Goal: Transaction & Acquisition: Purchase product/service

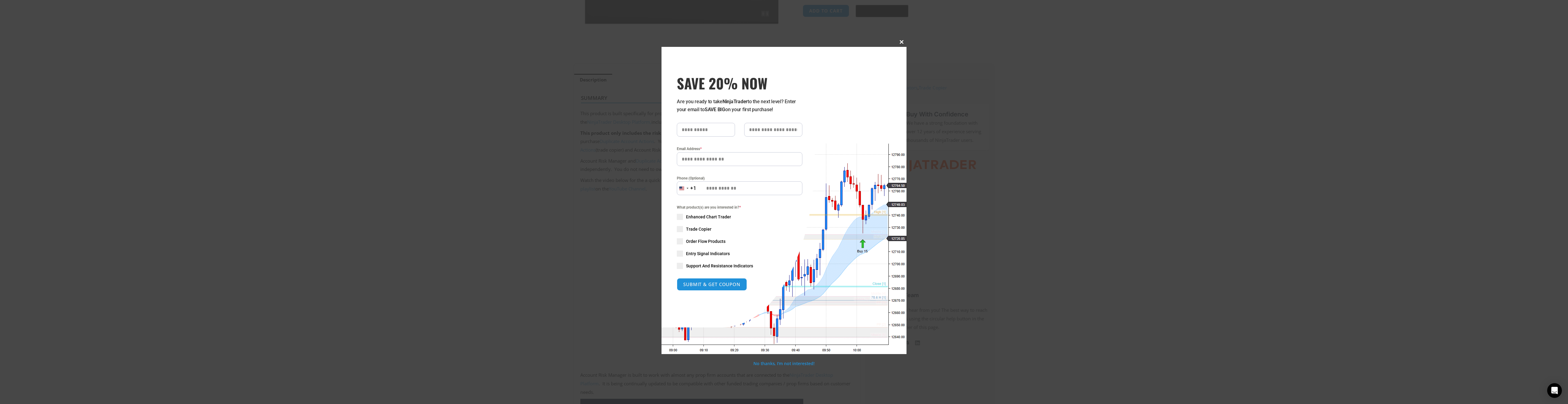
click at [901, 41] on span at bounding box center [901, 42] width 9 height 4
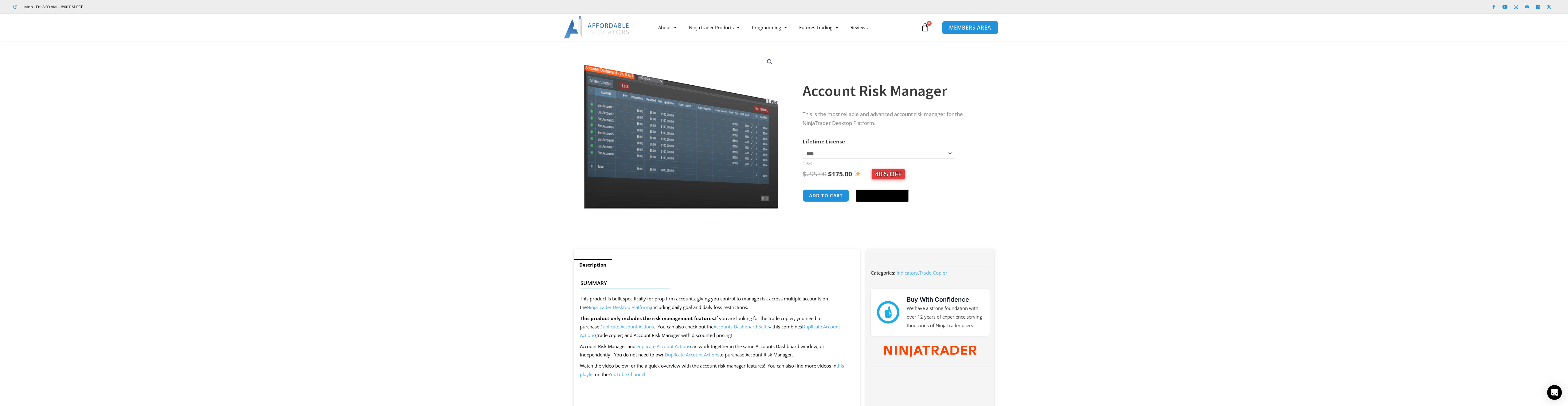
click at [961, 29] on span "MEMBERS AREA" at bounding box center [969, 28] width 42 height 6
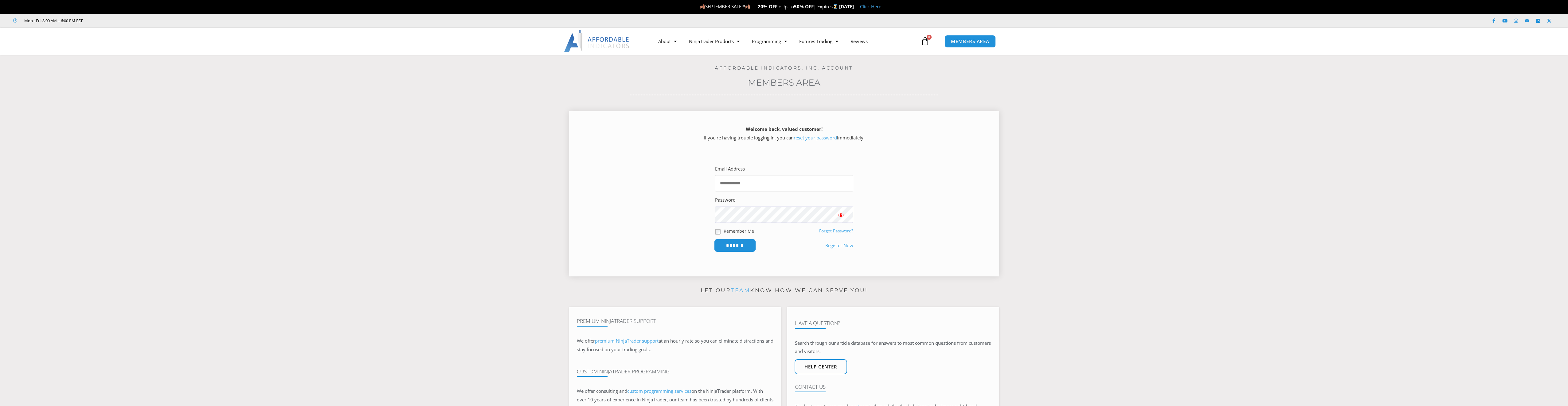
type input "**********"
click at [742, 249] on input "******" at bounding box center [734, 245] width 42 height 13
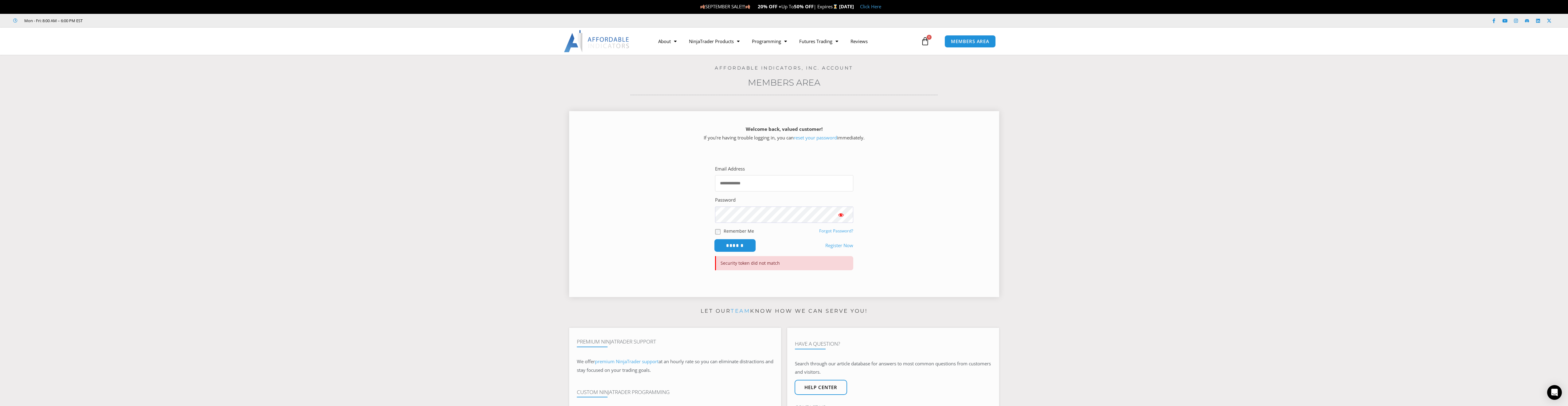
type input "**********"
click at [744, 243] on input "******" at bounding box center [734, 245] width 42 height 13
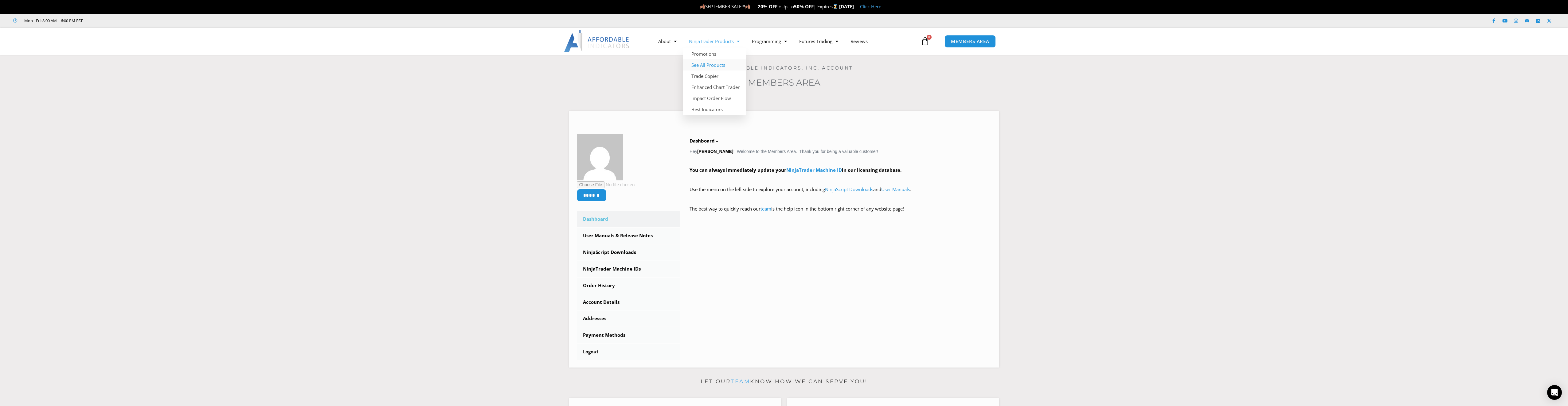
click at [717, 65] on link "See All Products" at bounding box center [714, 65] width 63 height 11
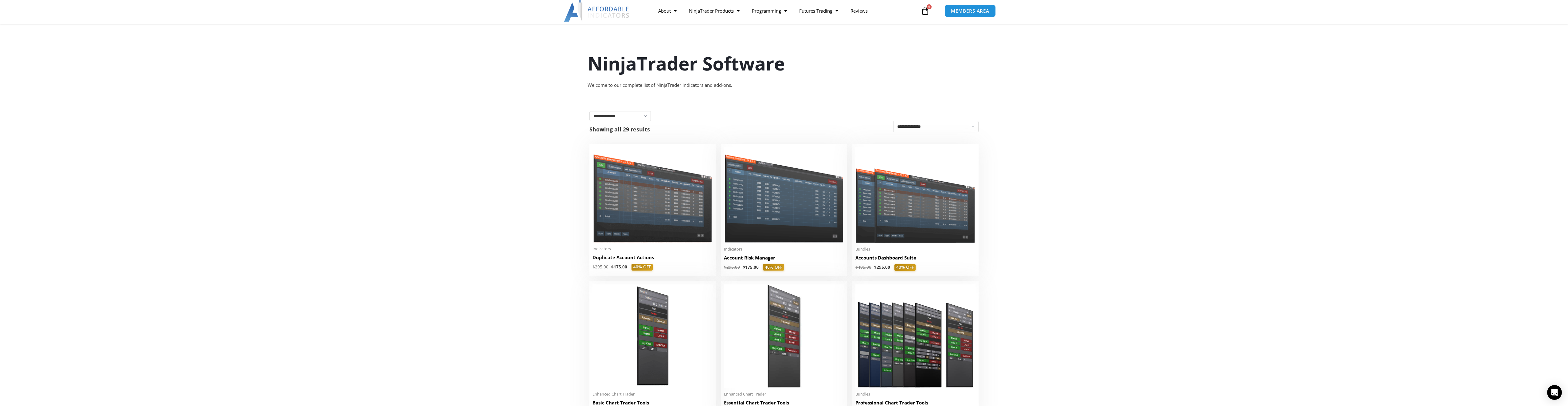
scroll to position [62, 0]
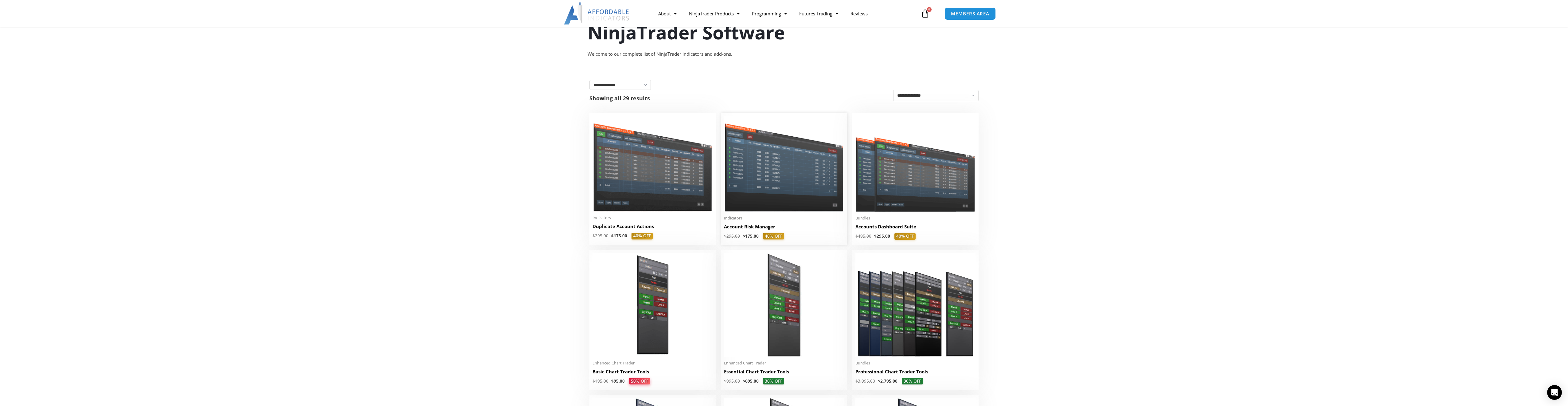
click at [769, 194] on img at bounding box center [784, 163] width 120 height 96
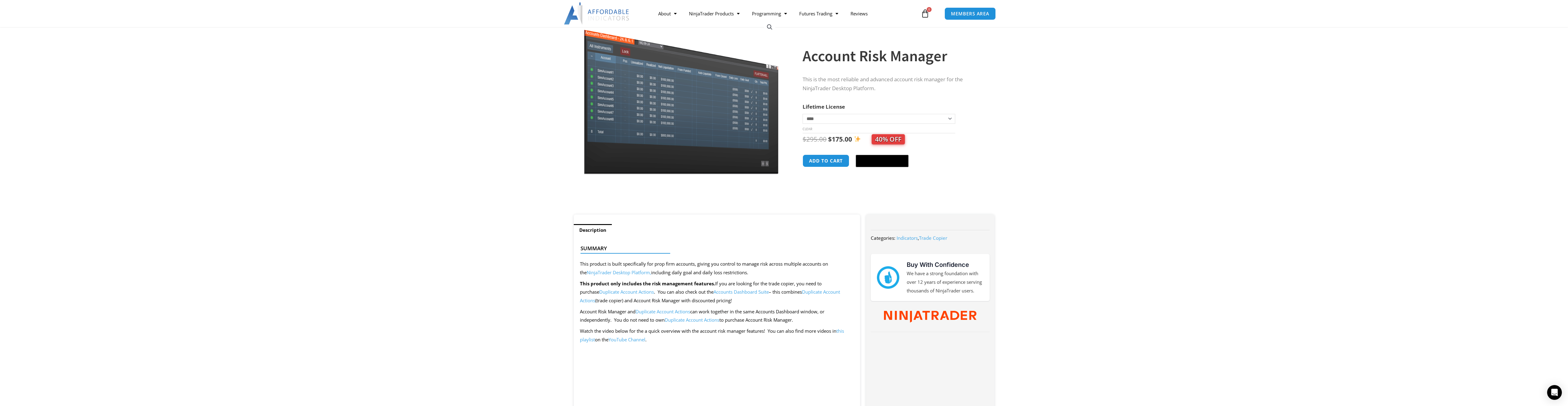
scroll to position [31, 0]
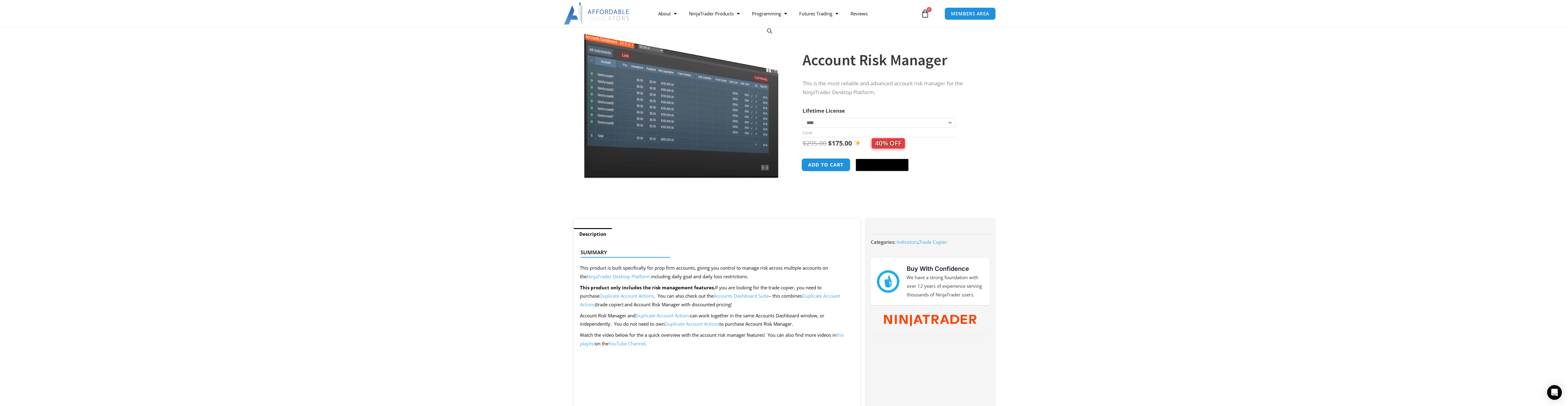
click at [831, 168] on button "Add to cart" at bounding box center [826, 165] width 49 height 13
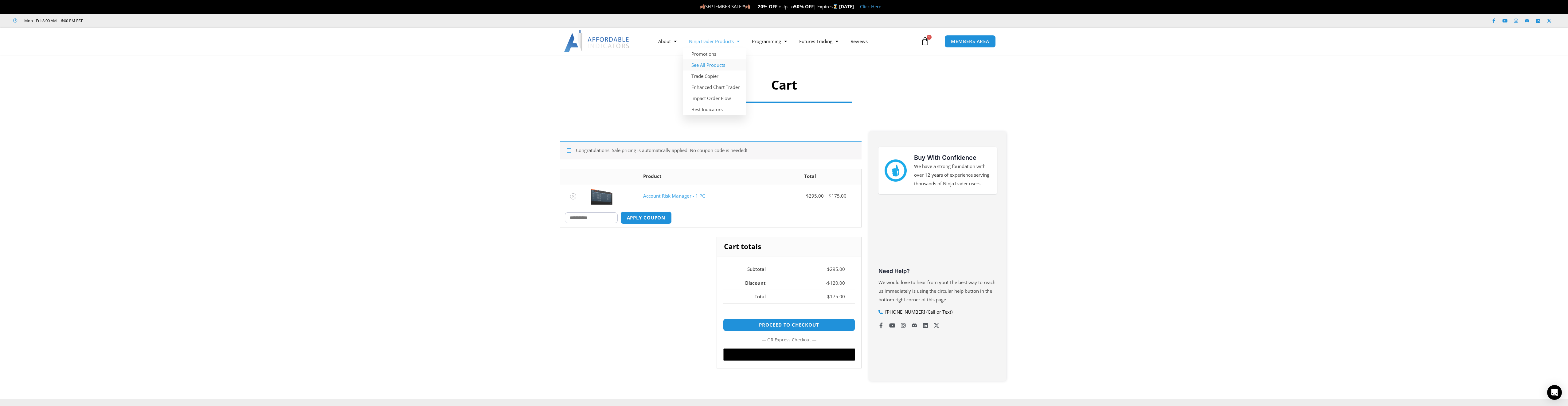
click at [710, 61] on link "See All Products" at bounding box center [714, 65] width 63 height 11
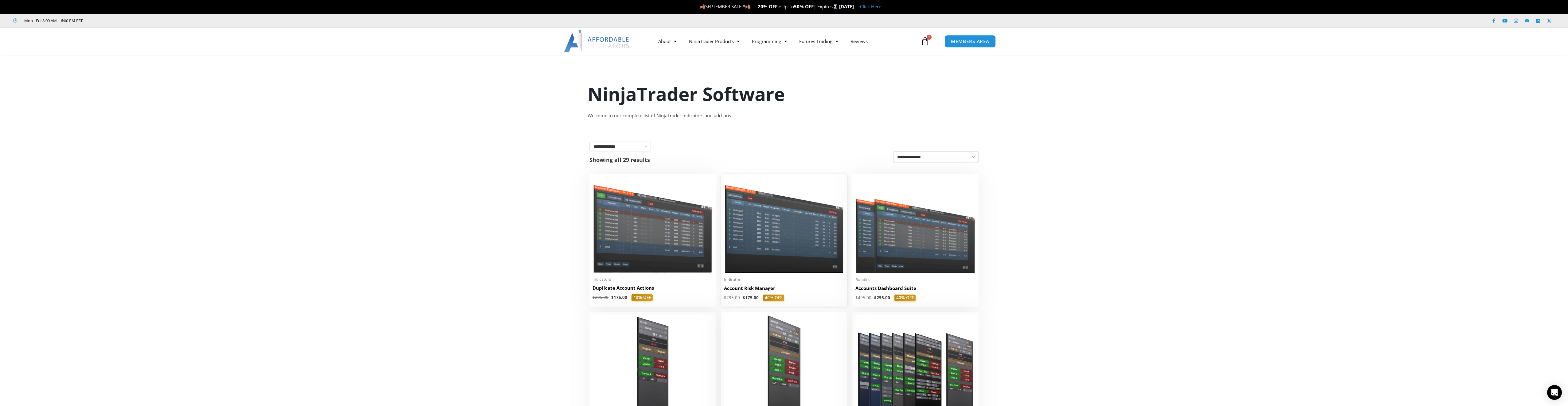
click at [766, 236] on img at bounding box center [784, 225] width 120 height 96
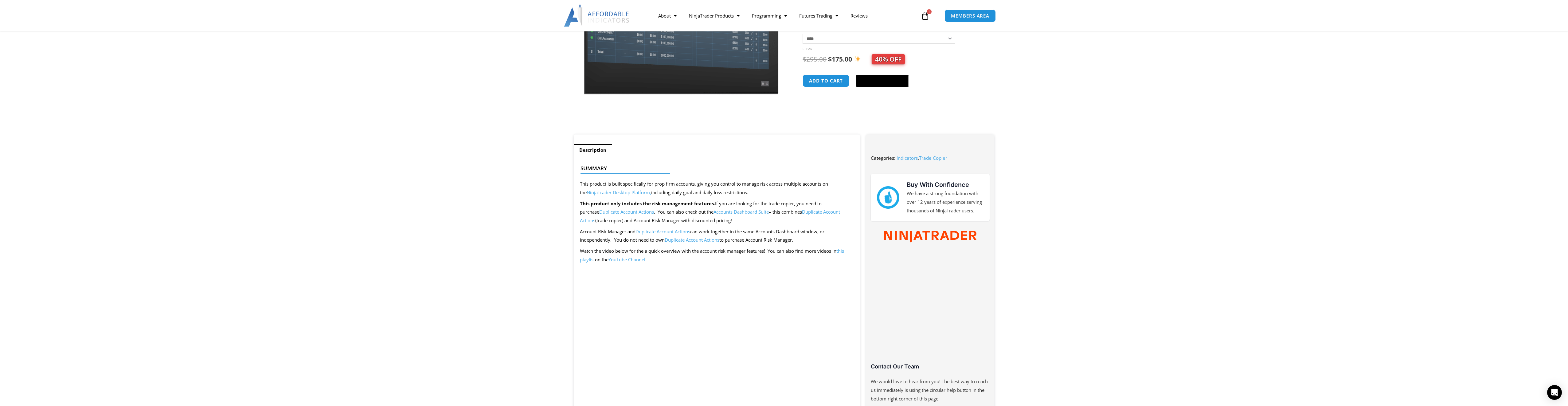
scroll to position [246, 0]
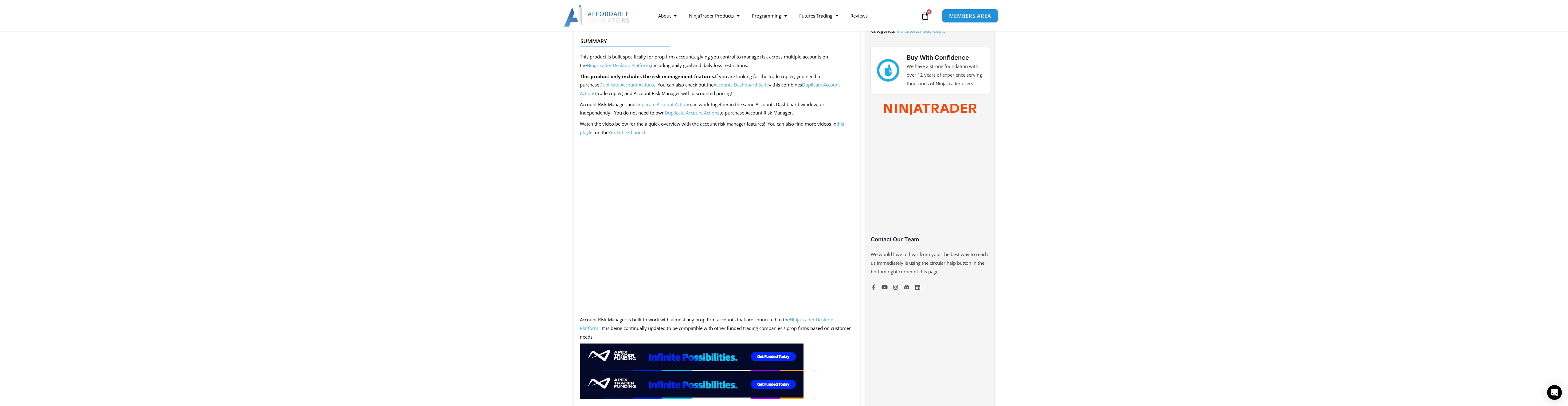
click at [975, 15] on span "MEMBERS AREA" at bounding box center [969, 16] width 42 height 6
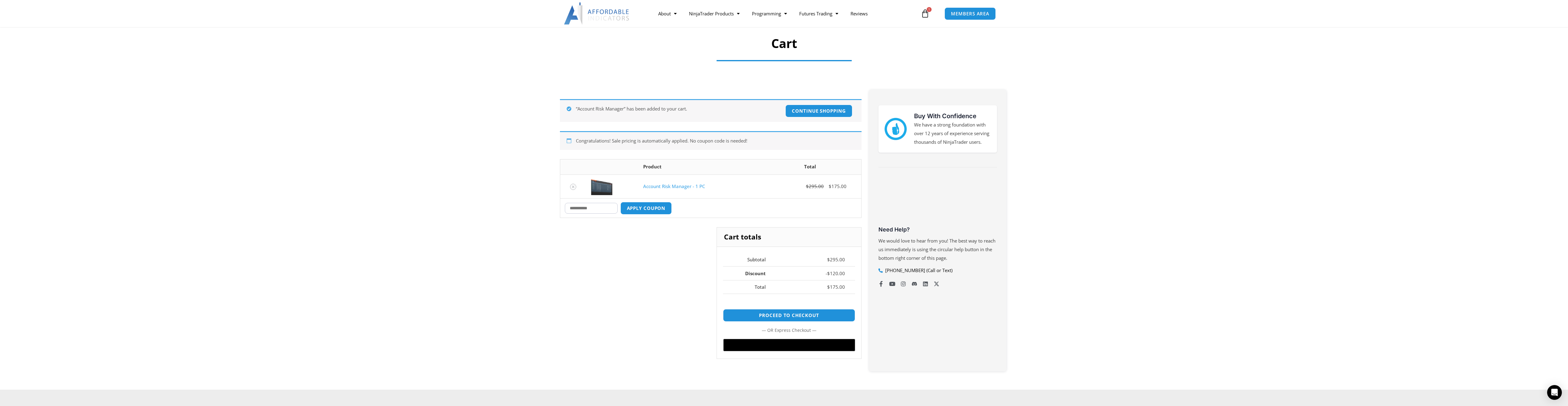
scroll to position [62, 0]
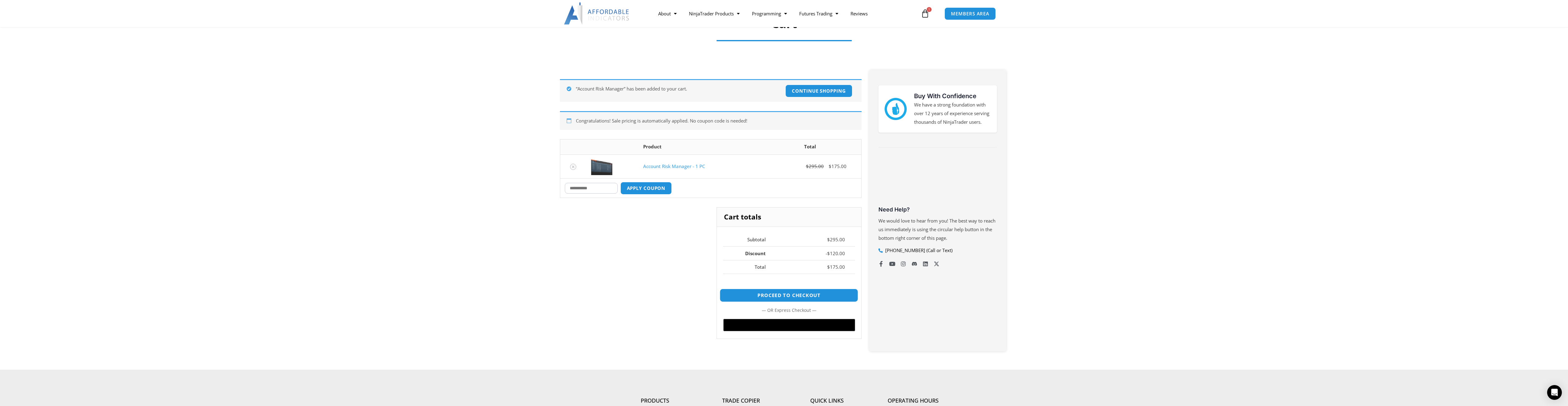
click at [804, 293] on link "Proceed to checkout" at bounding box center [789, 295] width 139 height 13
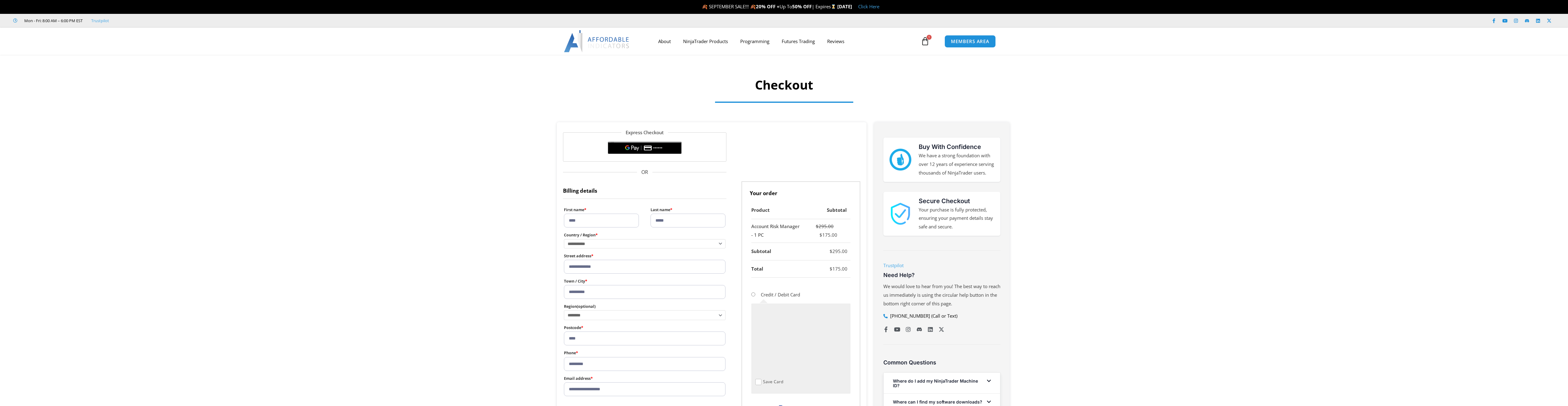
select select "***"
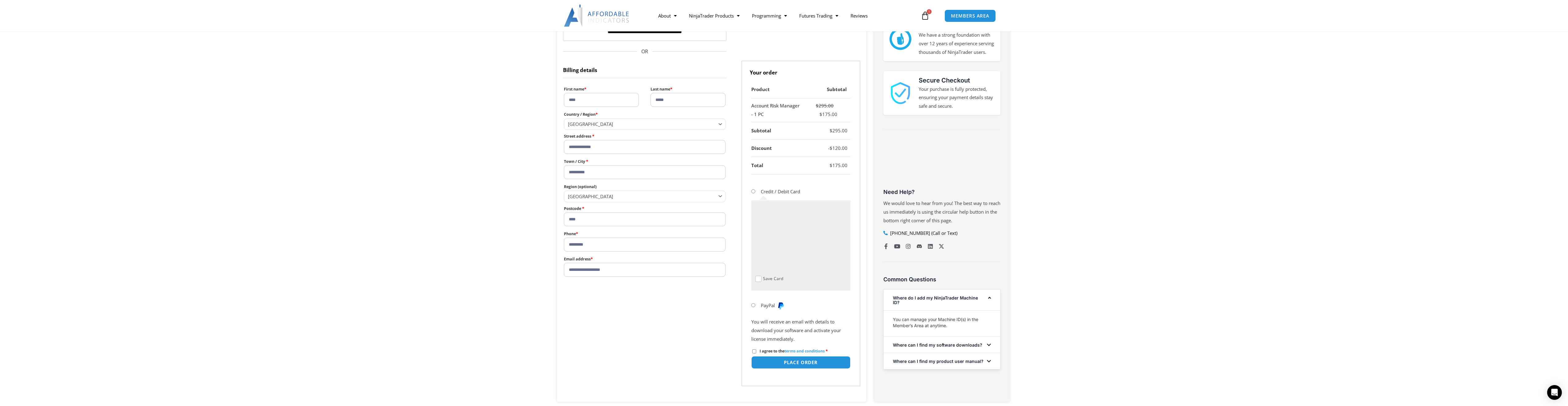
scroll to position [123, 0]
click at [799, 356] on button "Place order" at bounding box center [800, 359] width 104 height 13
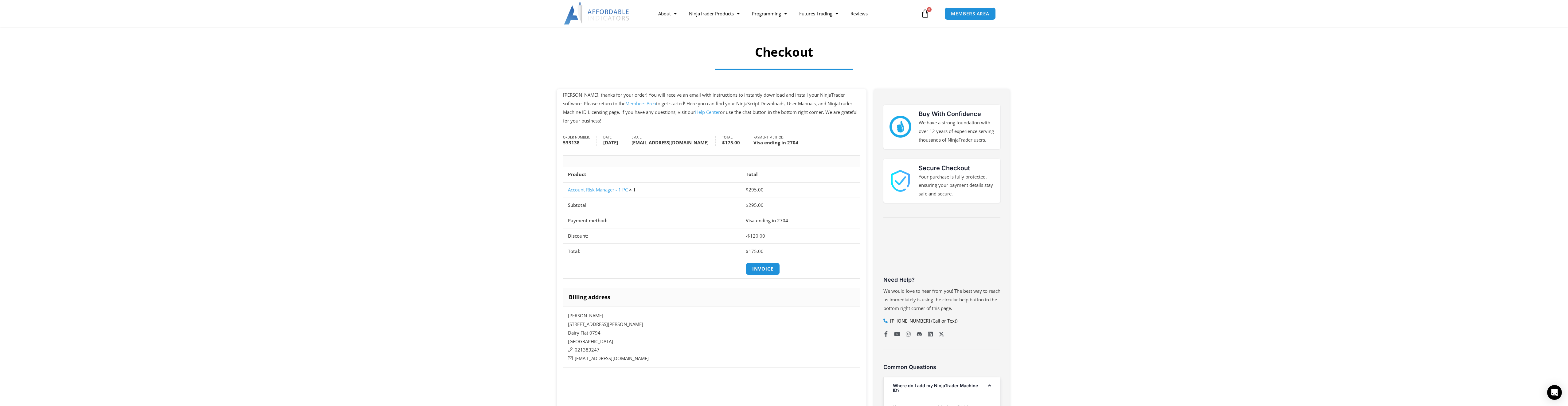
scroll to position [31, 0]
click at [611, 192] on link "Account Risk Manager - 1 PC" at bounding box center [598, 191] width 60 height 7
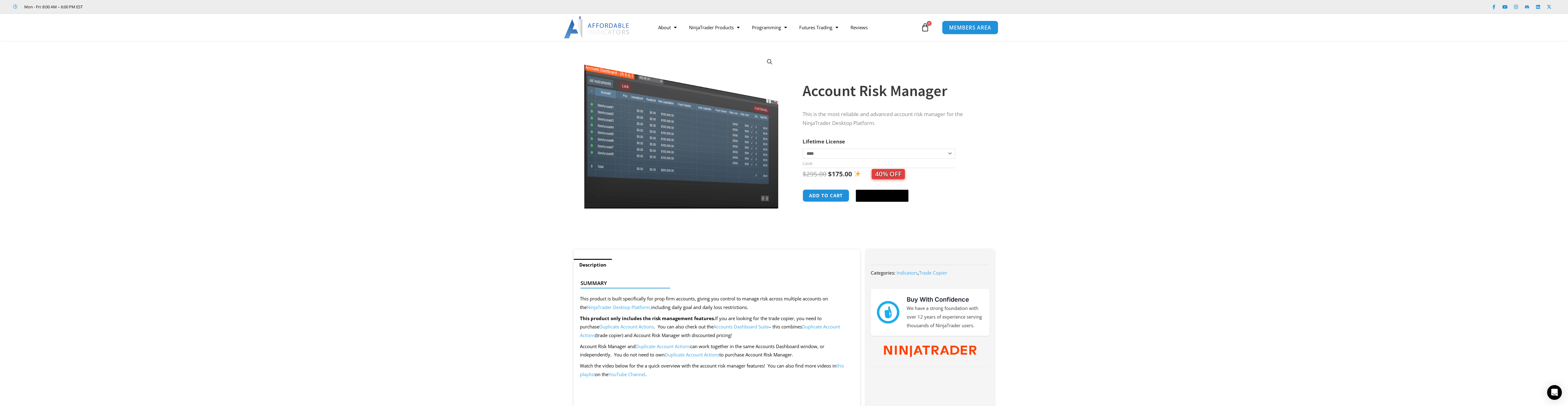
click at [955, 30] on span "MEMBERS AREA" at bounding box center [969, 28] width 42 height 6
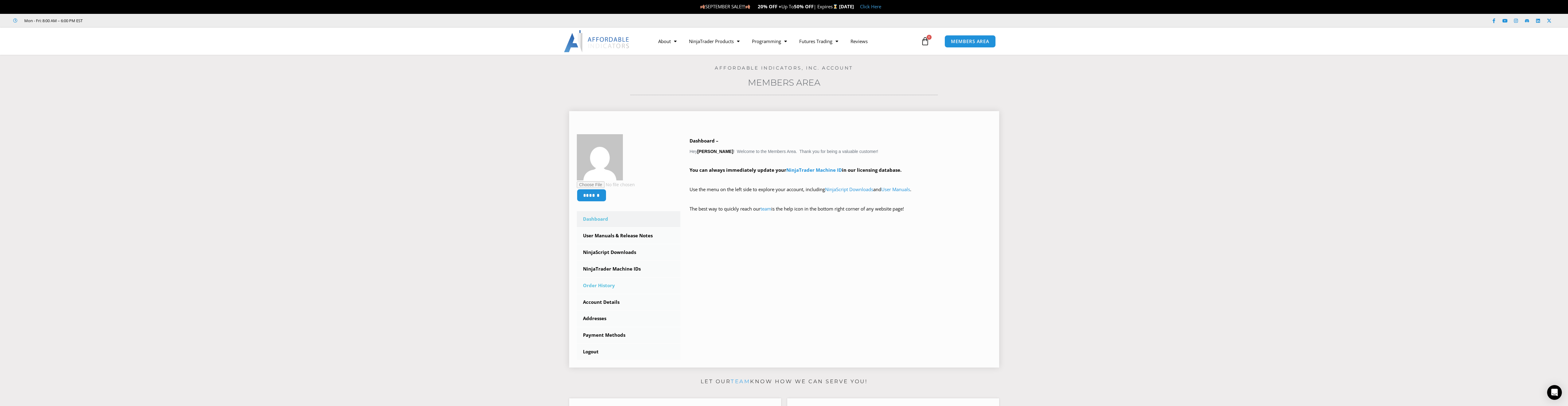
click at [592, 284] on link "Order History" at bounding box center [629, 285] width 104 height 16
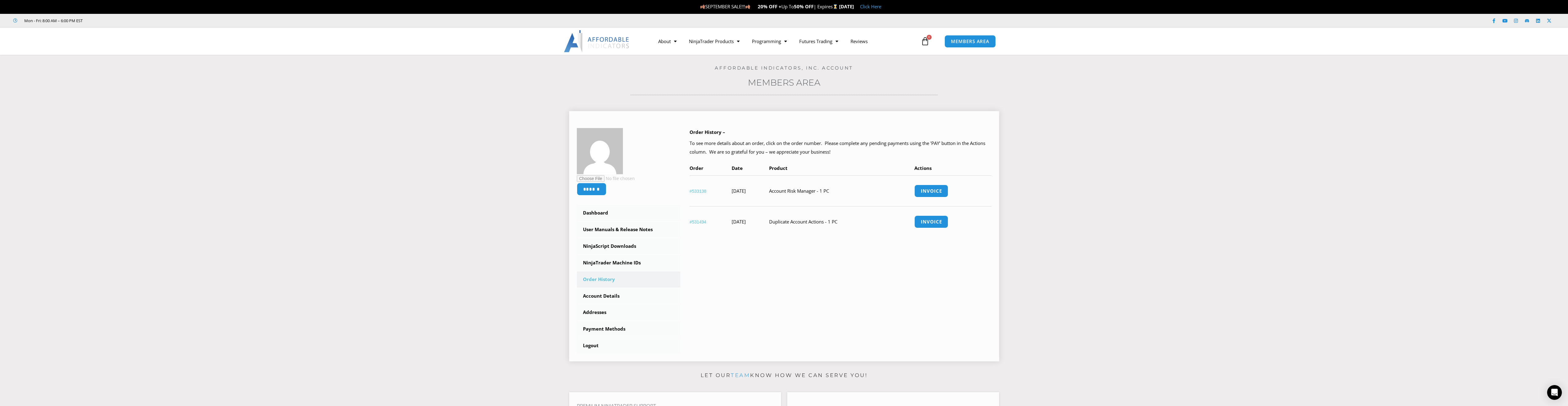
click at [700, 188] on link "#533138" at bounding box center [698, 190] width 17 height 5
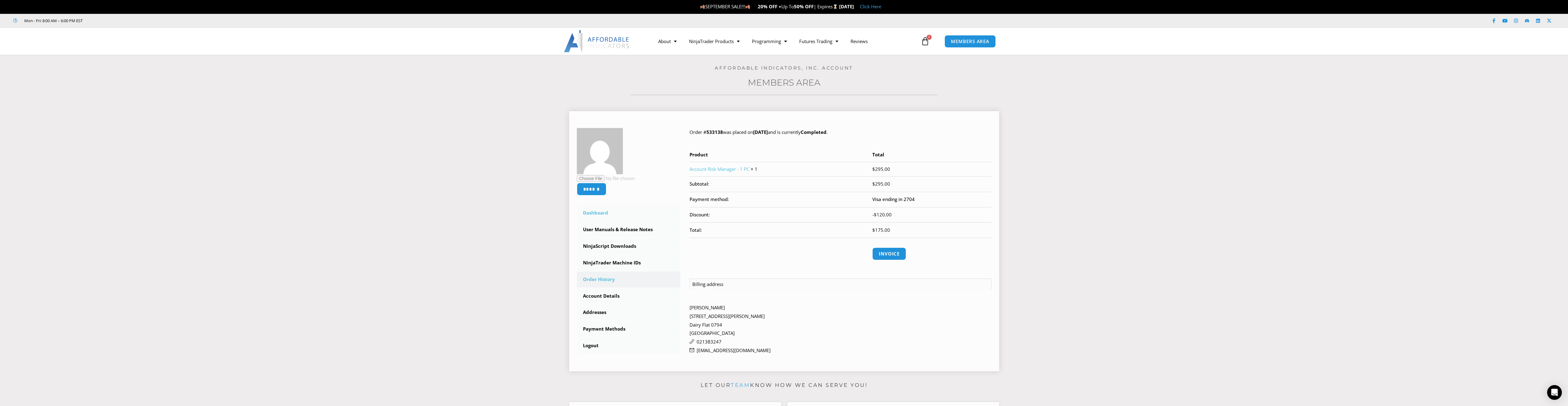
click at [593, 212] on link "Dashboard" at bounding box center [629, 212] width 104 height 16
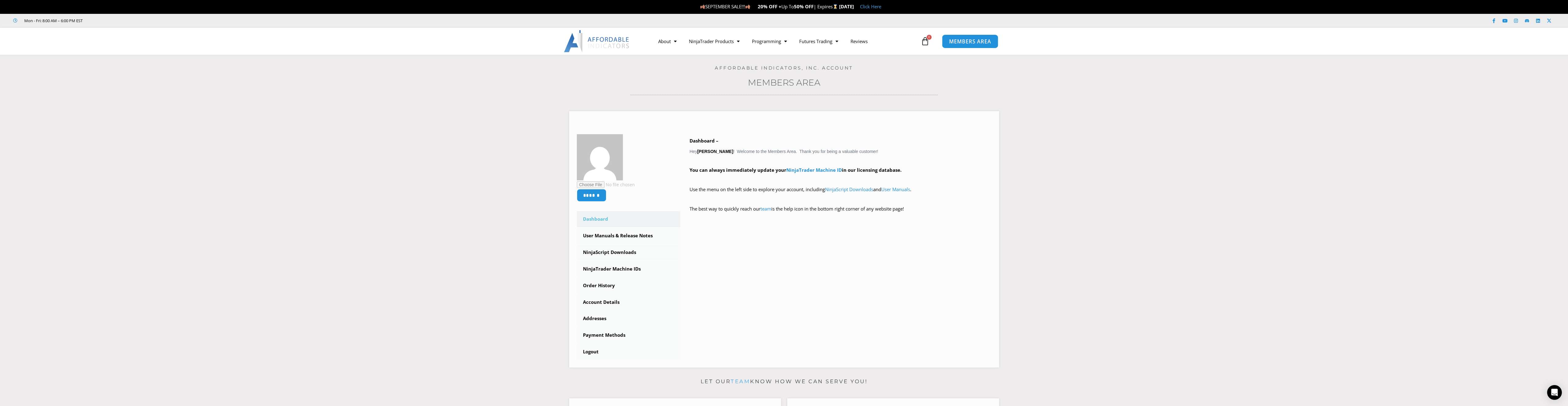
click at [953, 45] on link "MEMBERS AREA" at bounding box center [970, 40] width 56 height 14
click at [621, 250] on link "NinjaScript Downloads" at bounding box center [629, 251] width 104 height 16
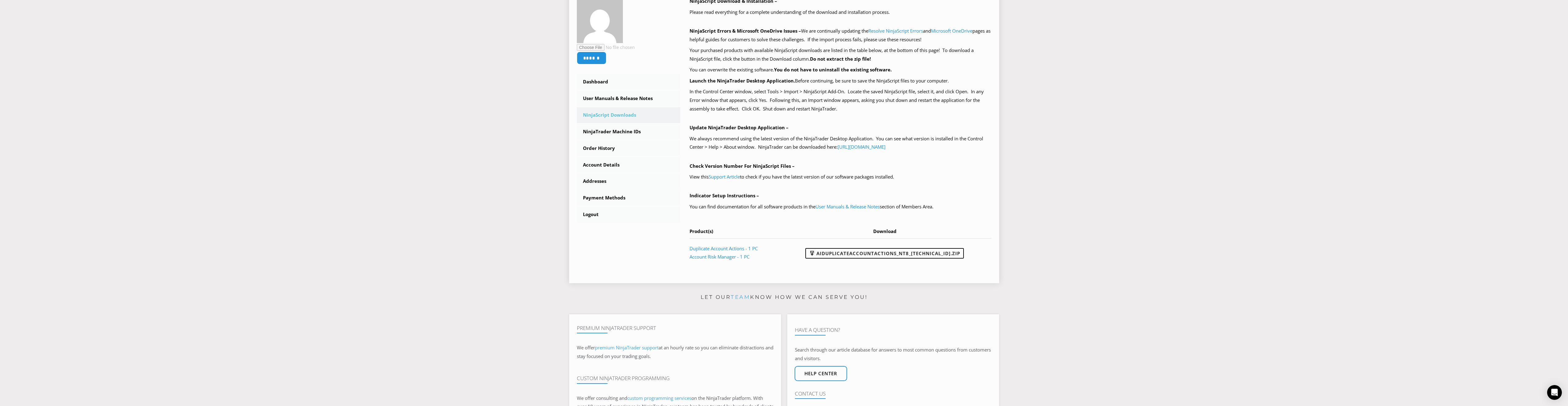
scroll to position [154, 0]
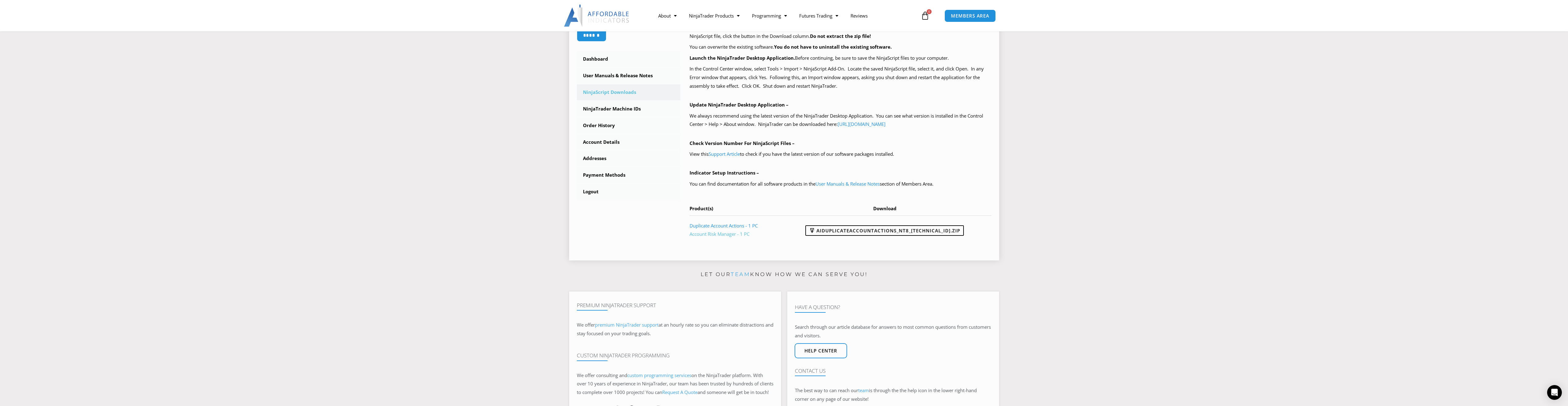
click at [703, 233] on link "Account Risk Manager - 1 PC" at bounding box center [719, 233] width 60 height 7
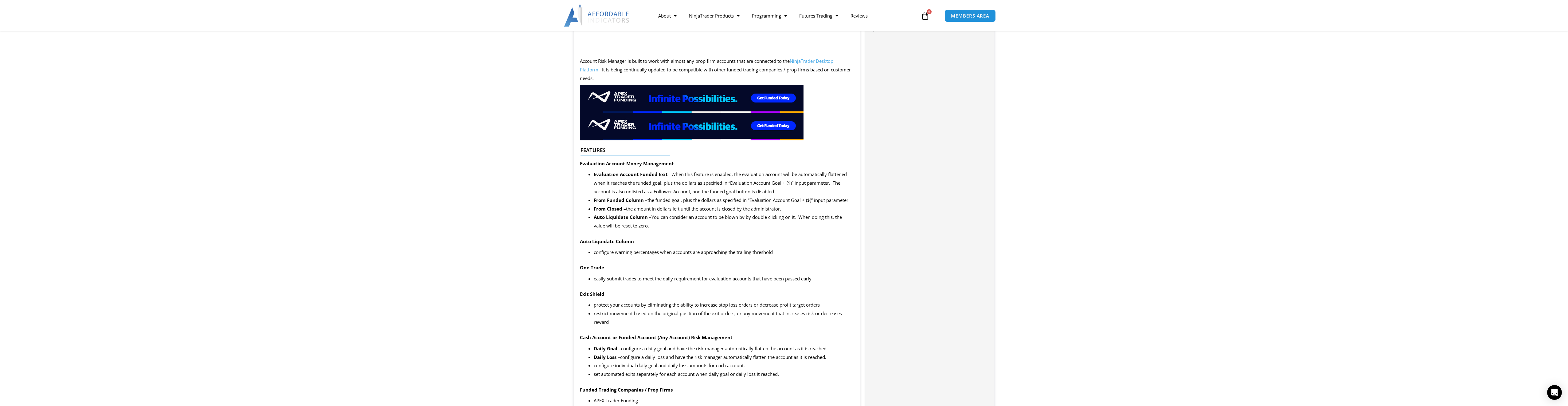
scroll to position [492, 0]
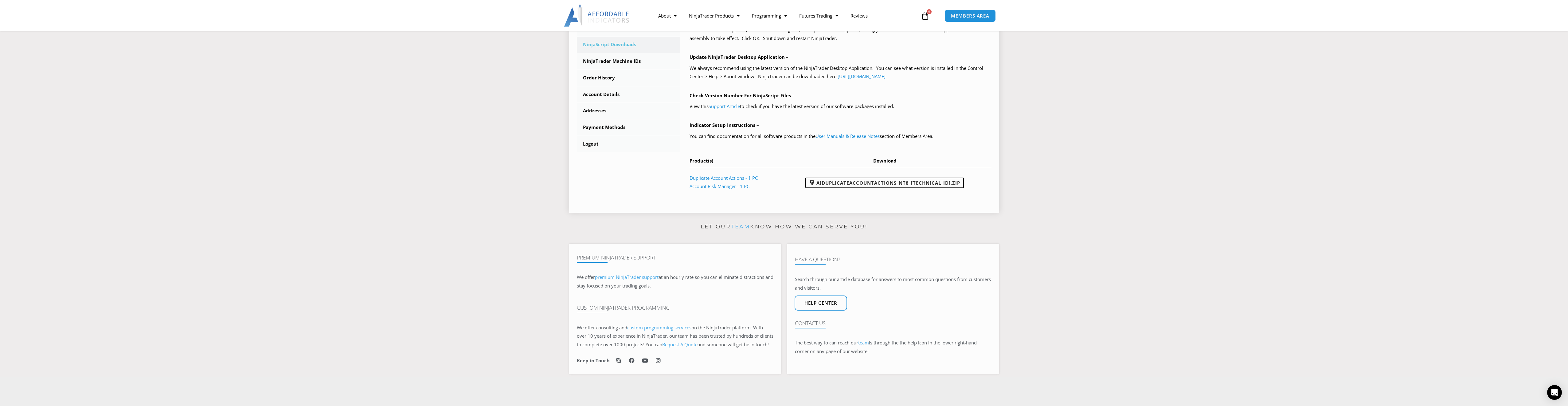
scroll to position [185, 0]
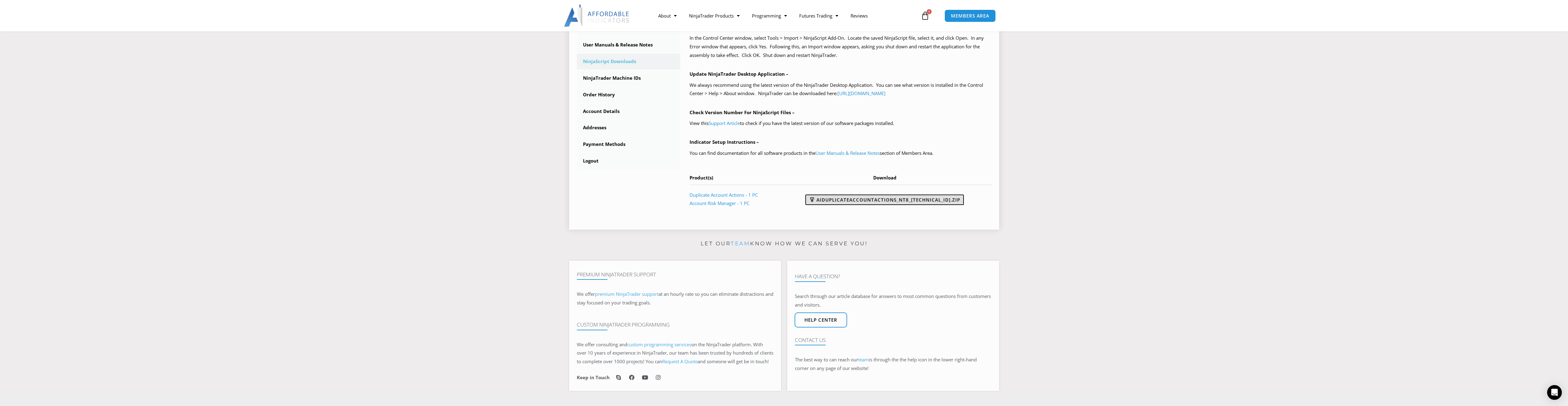
click at [915, 201] on link "AIDuplicateAccountActions_NT8_25.2.5.1.zip" at bounding box center [884, 199] width 158 height 10
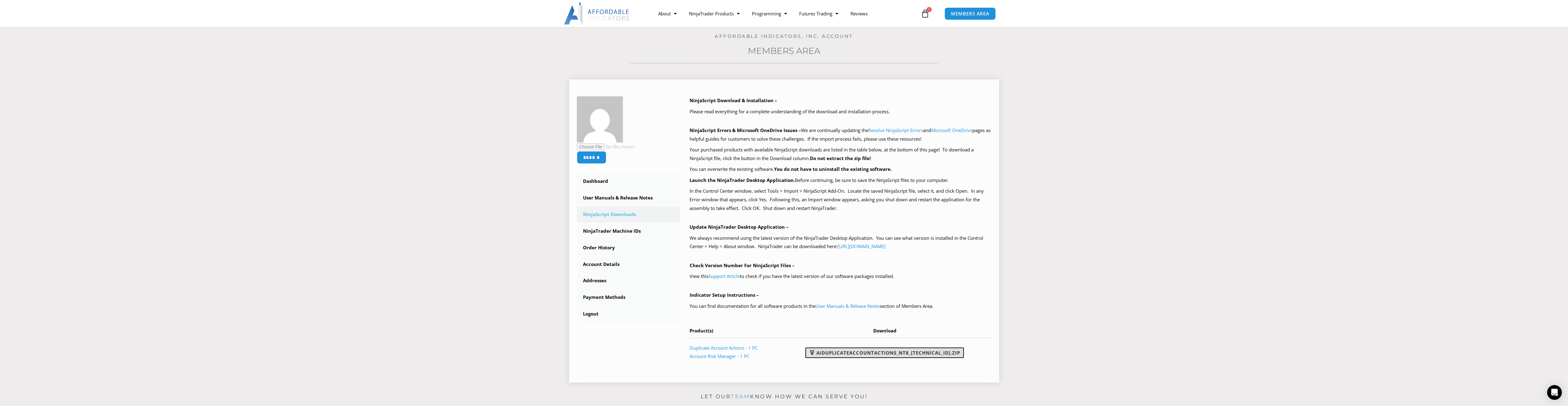
scroll to position [31, 0]
click at [604, 248] on link "Order History" at bounding box center [629, 248] width 104 height 16
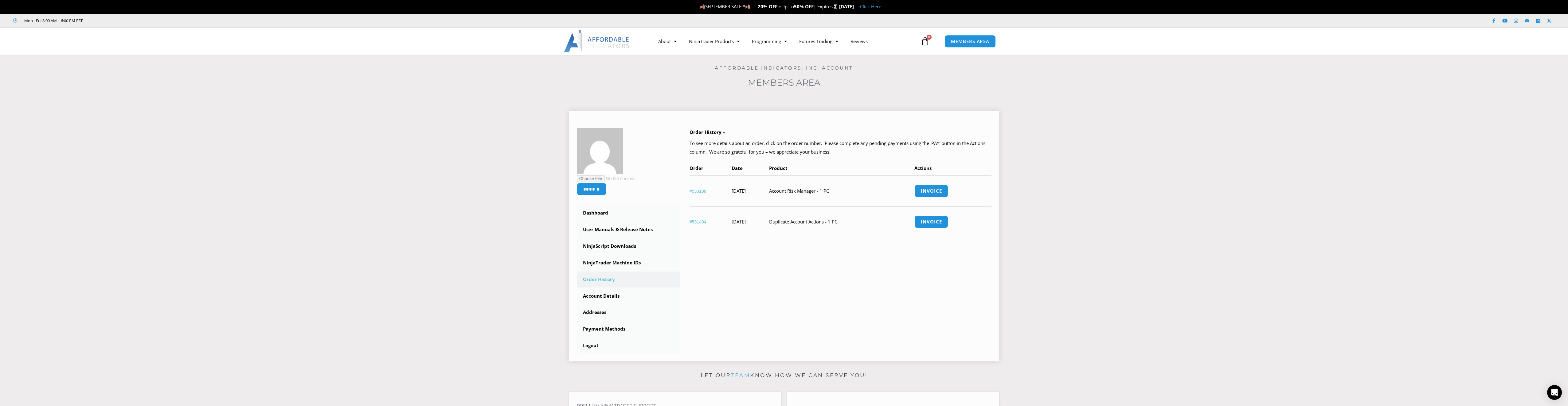
click at [825, 188] on td "Account Risk Manager - 1 PC" at bounding box center [841, 190] width 145 height 31
click at [702, 192] on link "#533138" at bounding box center [698, 190] width 17 height 5
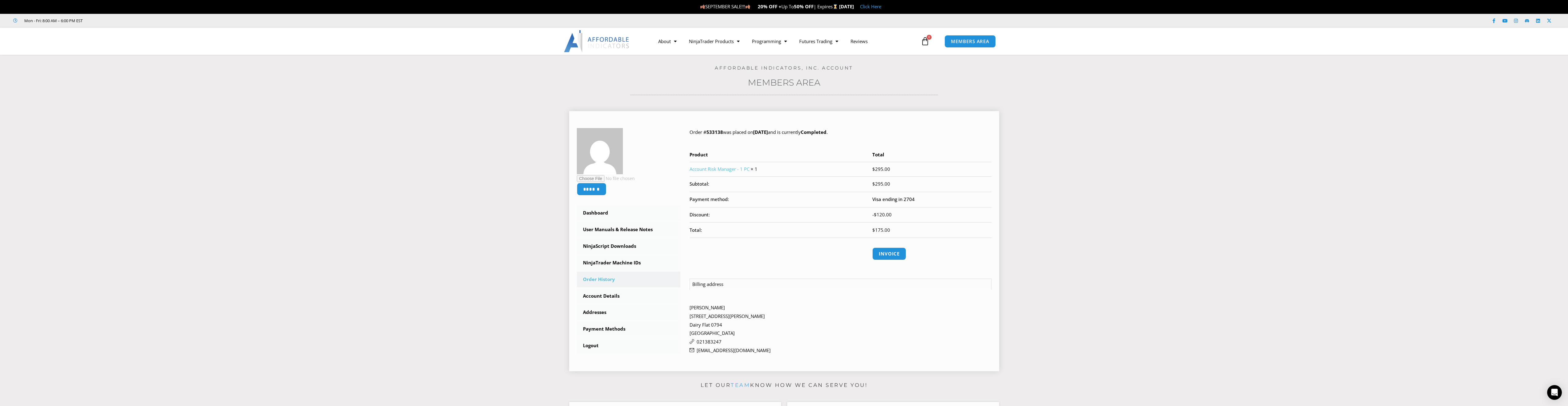
click at [715, 169] on link "Account Risk Manager - 1 PC" at bounding box center [719, 169] width 60 height 7
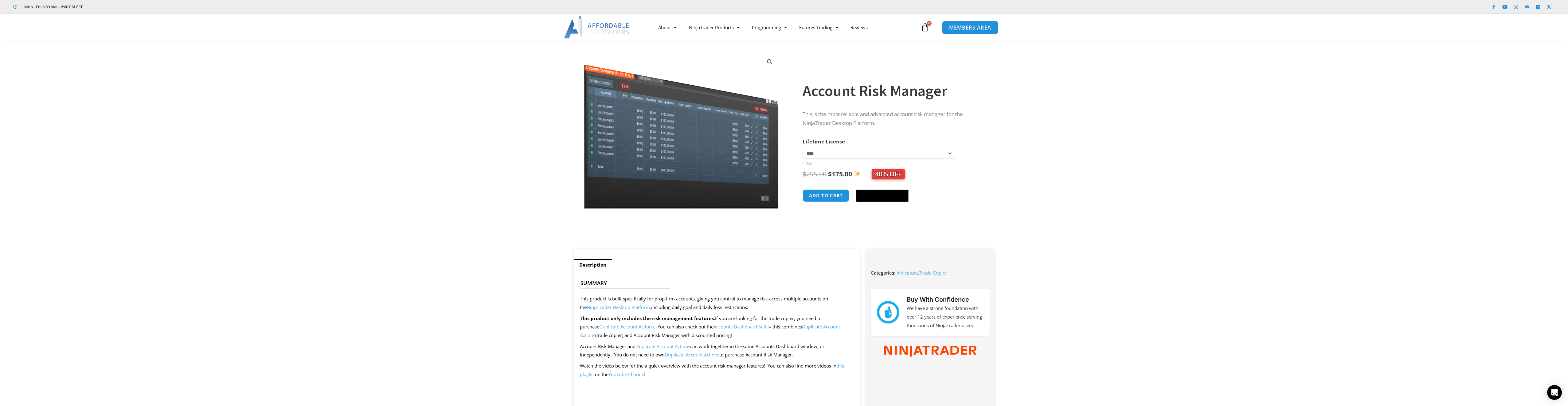
click at [963, 32] on link "MEMBERS AREA" at bounding box center [970, 27] width 56 height 14
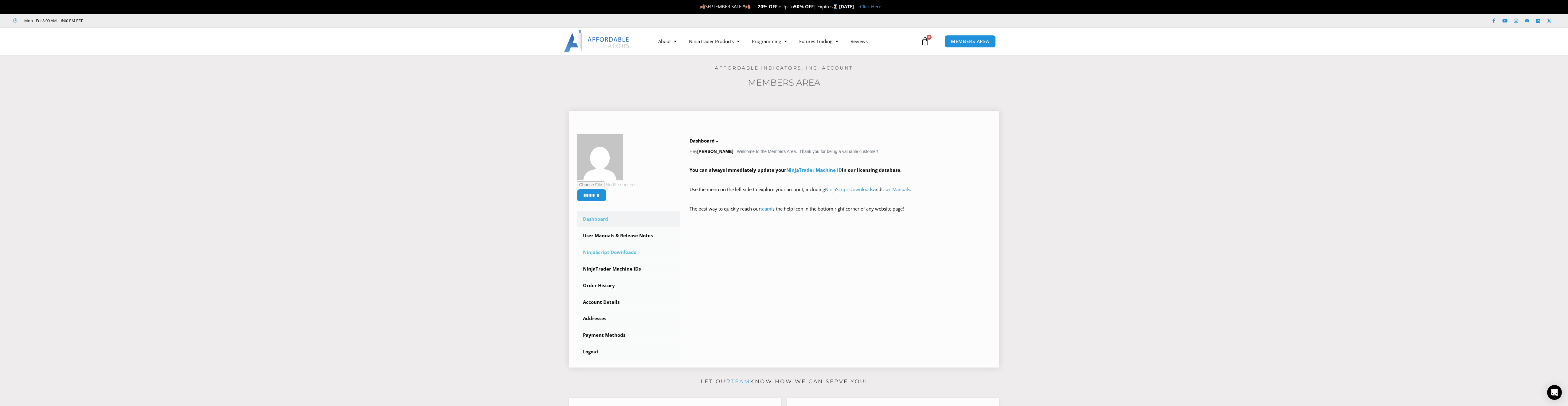
click at [615, 249] on link "NinjaScript Downloads" at bounding box center [629, 251] width 104 height 16
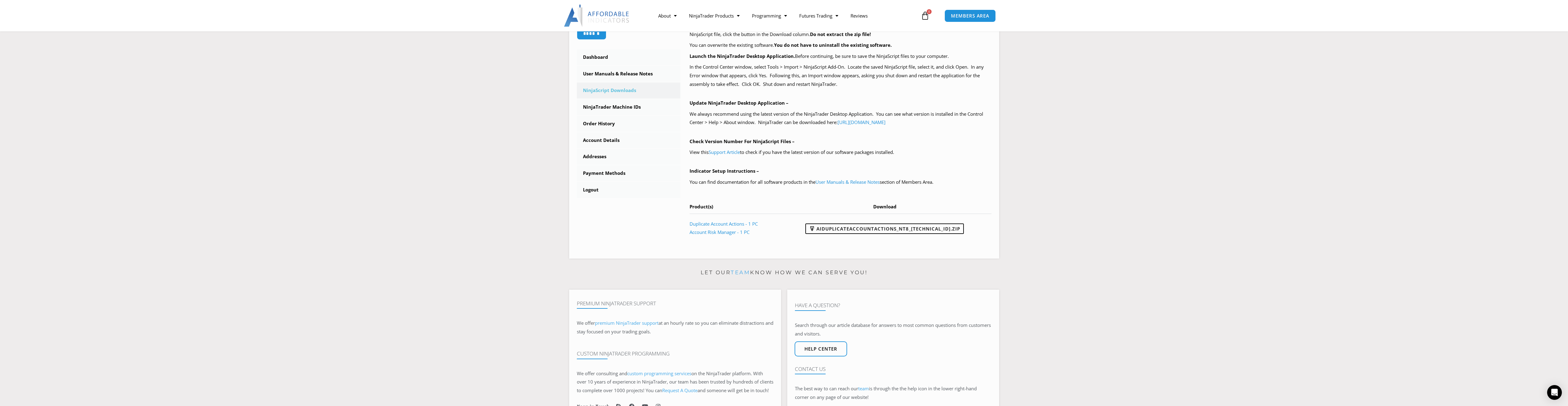
scroll to position [123, 0]
